Goal: Task Accomplishment & Management: Manage account settings

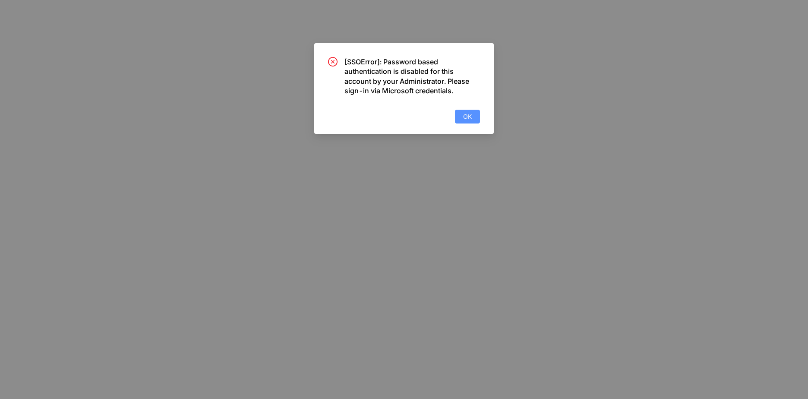
click at [472, 114] on button "OK" at bounding box center [467, 117] width 25 height 14
click at [467, 118] on span "OK" at bounding box center [467, 116] width 9 height 9
click at [472, 113] on span "OK" at bounding box center [467, 116] width 9 height 9
click at [476, 114] on button "OK" at bounding box center [467, 117] width 25 height 14
click at [475, 117] on button "OK" at bounding box center [467, 117] width 25 height 14
